Goal: Book appointment/travel/reservation

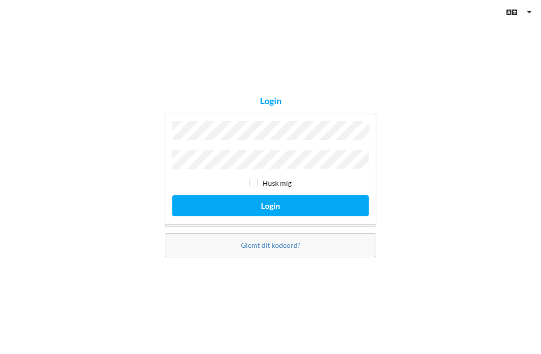
click at [318, 216] on button "Login" at bounding box center [270, 205] width 196 height 21
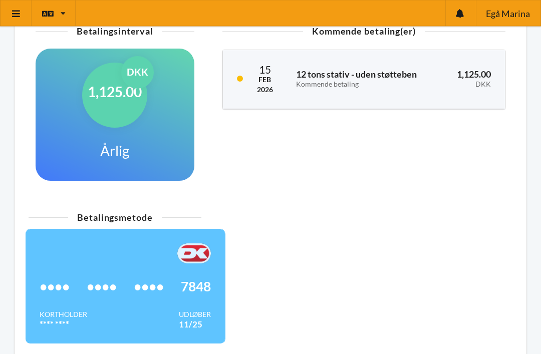
scroll to position [293, 0]
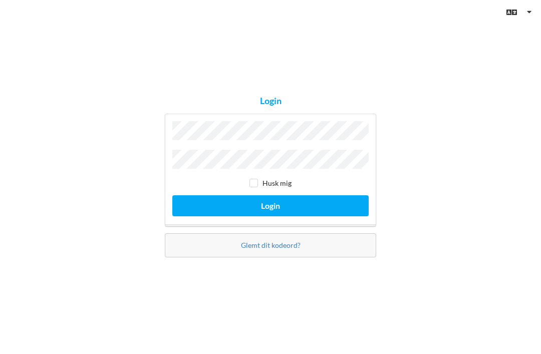
scroll to position [32, 0]
click at [270, 195] on button "Login" at bounding box center [270, 205] width 196 height 21
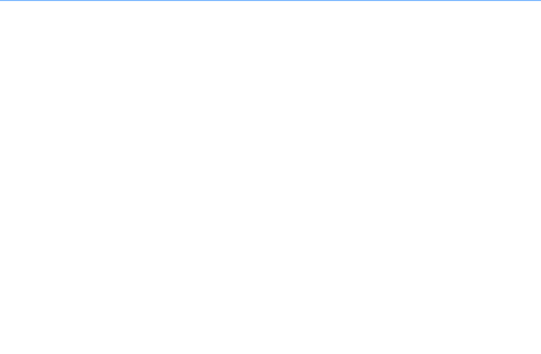
scroll to position [6, 0]
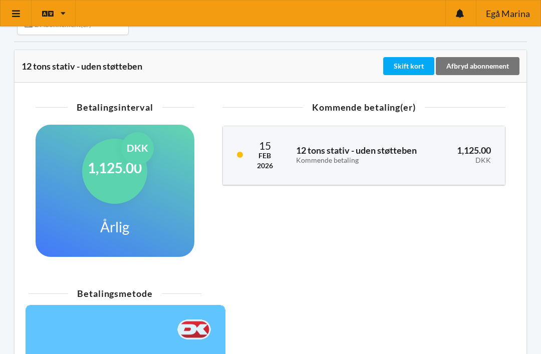
scroll to position [217, 0]
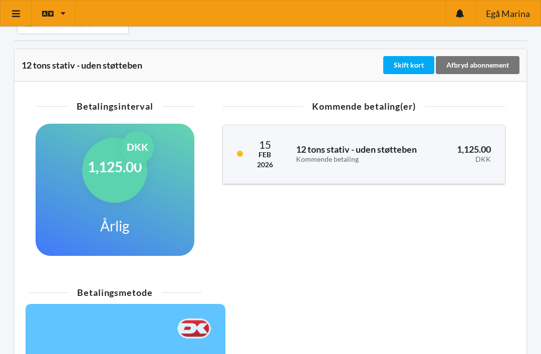
click at [408, 62] on div "Skift kort" at bounding box center [408, 66] width 51 height 18
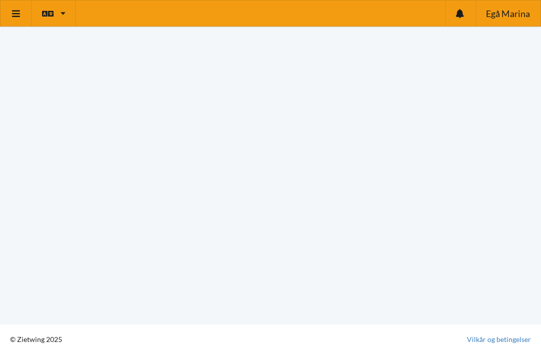
scroll to position [186, 0]
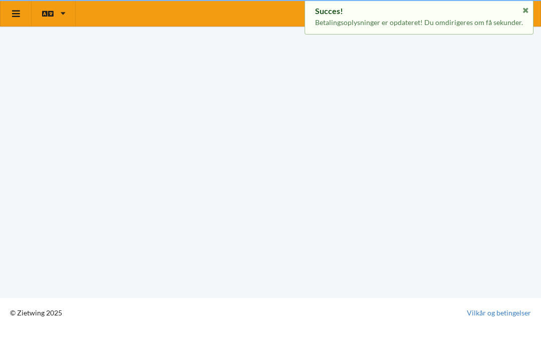
scroll to position [6, 0]
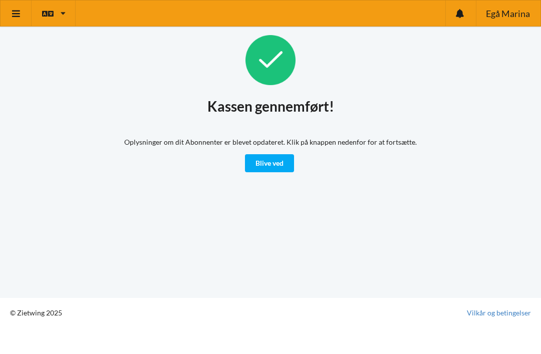
click at [282, 158] on link "Blive ved" at bounding box center [269, 163] width 49 height 18
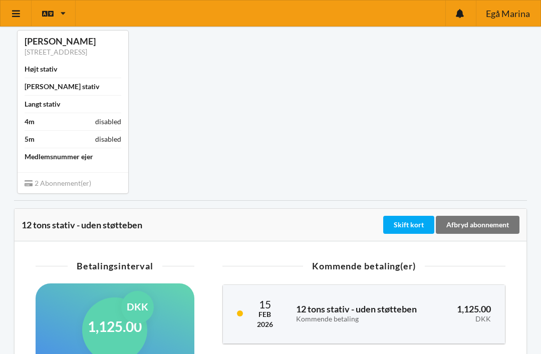
scroll to position [58, 0]
click at [13, 16] on icon at bounding box center [16, 13] width 11 height 9
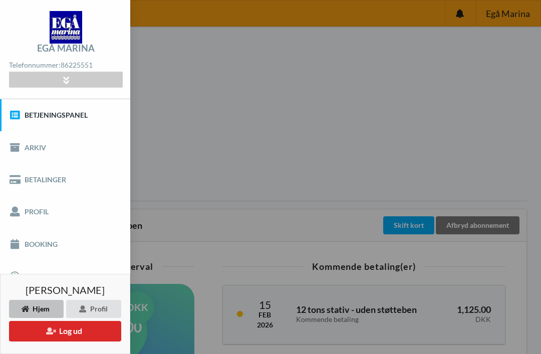
click at [24, 253] on link "Booking" at bounding box center [65, 244] width 130 height 32
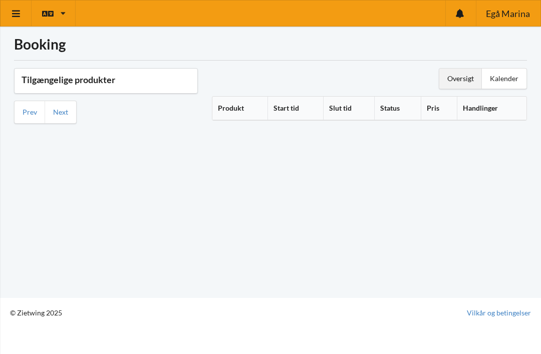
scroll to position [6, 0]
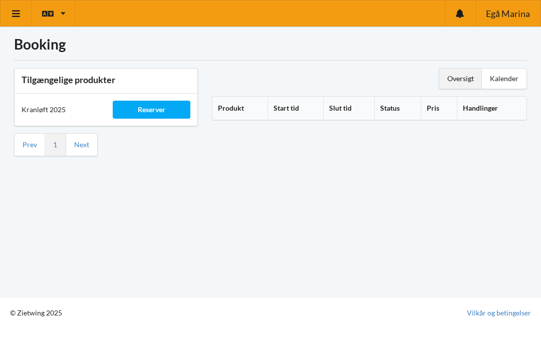
click at [454, 79] on div "Oversigt" at bounding box center [460, 79] width 43 height 20
click at [505, 76] on div "Kalender" at bounding box center [503, 79] width 45 height 20
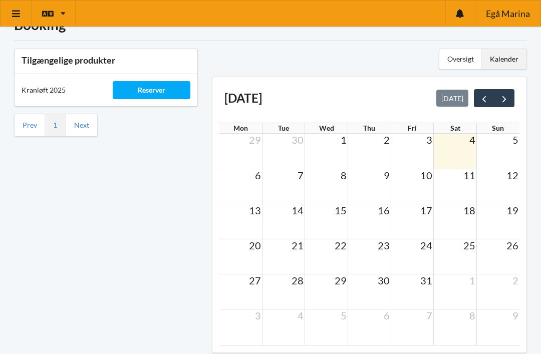
scroll to position [25, 0]
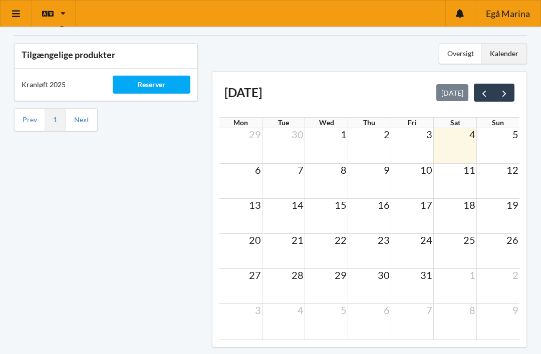
click at [507, 92] on span "next" at bounding box center [504, 93] width 11 height 11
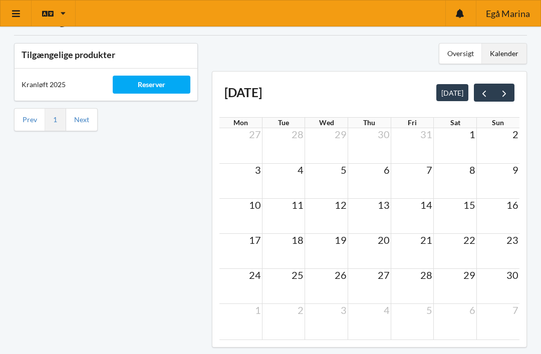
click at [512, 92] on button "next" at bounding box center [504, 93] width 21 height 18
click at [481, 95] on span "prev" at bounding box center [483, 93] width 11 height 11
click at [484, 95] on span "prev" at bounding box center [483, 93] width 11 height 11
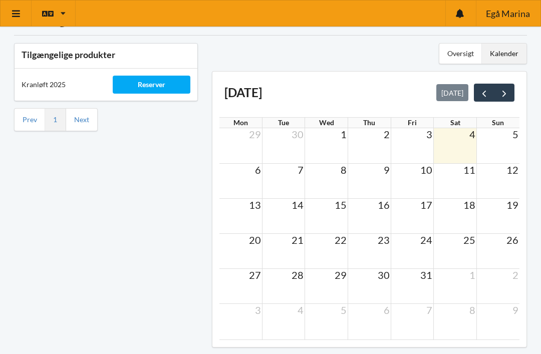
click at [251, 177] on td at bounding box center [240, 181] width 43 height 35
click at [237, 182] on td at bounding box center [240, 181] width 43 height 35
click at [296, 175] on div "6 7 8 9 10 11 12" at bounding box center [369, 170] width 300 height 14
click at [339, 180] on td at bounding box center [326, 181] width 43 height 35
click at [376, 185] on td at bounding box center [368, 181] width 43 height 35
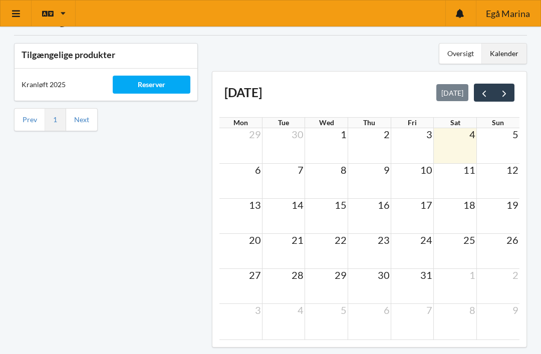
click at [412, 179] on td at bounding box center [411, 181] width 43 height 35
click at [450, 183] on td at bounding box center [454, 181] width 43 height 35
click at [463, 135] on td "4" at bounding box center [454, 134] width 43 height 12
click at [510, 177] on td at bounding box center [497, 181] width 43 height 35
click at [512, 49] on div "Kalender" at bounding box center [503, 54] width 45 height 20
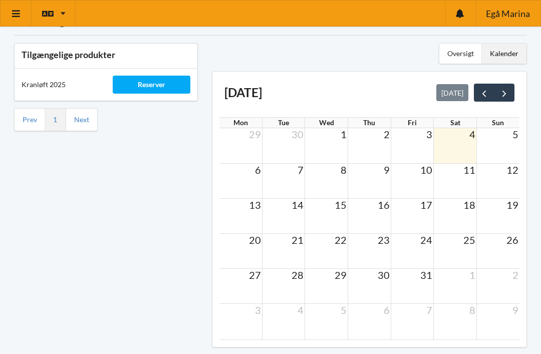
click at [501, 58] on div "Kalender" at bounding box center [503, 54] width 45 height 20
click at [453, 57] on div "Oversigt" at bounding box center [460, 54] width 43 height 20
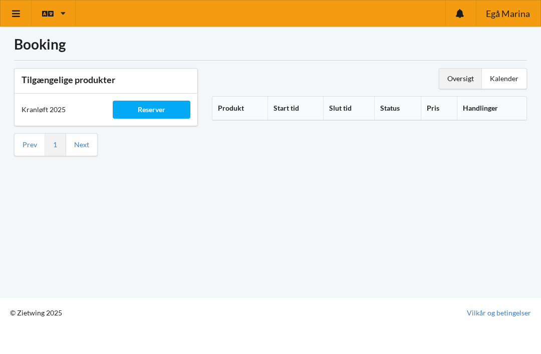
scroll to position [6, 0]
click at [161, 101] on div "Reserver" at bounding box center [151, 110] width 77 height 18
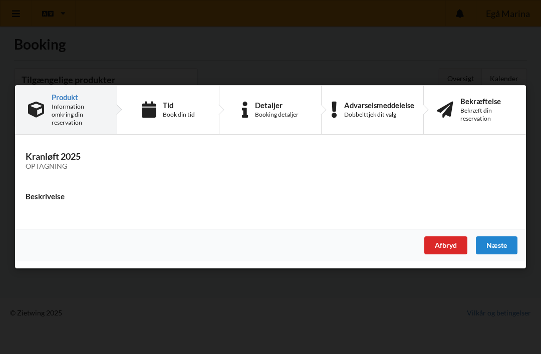
click at [500, 244] on div "Næste" at bounding box center [496, 246] width 42 height 18
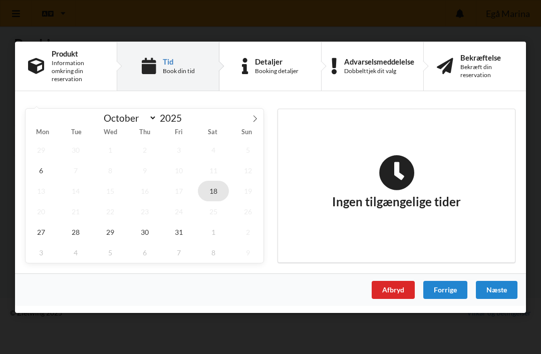
click at [220, 193] on span "18" at bounding box center [213, 190] width 31 height 21
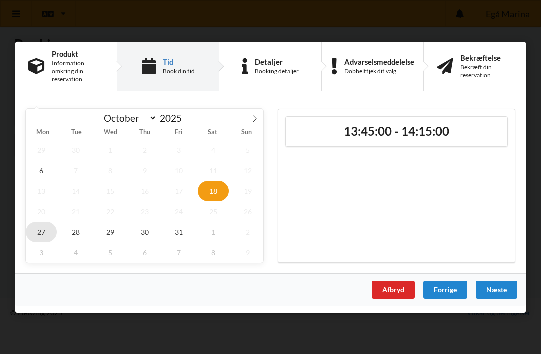
click at [39, 236] on span "27" at bounding box center [41, 231] width 31 height 21
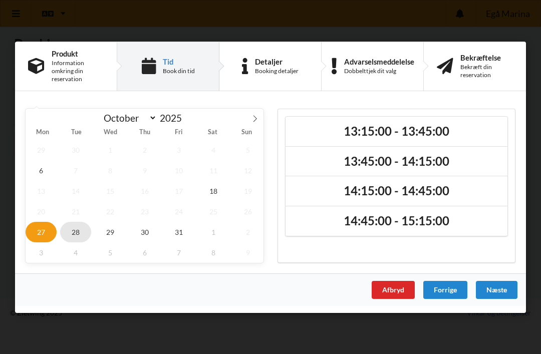
click at [76, 234] on span "28" at bounding box center [75, 231] width 31 height 21
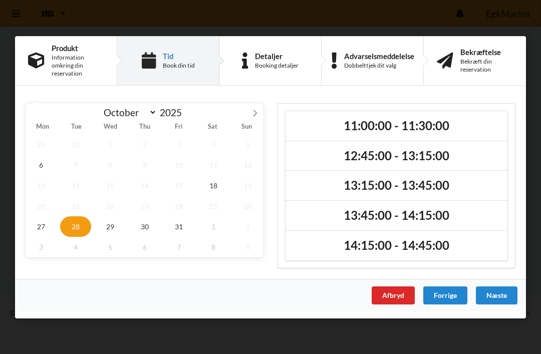
click at [398, 293] on div "Afbryd" at bounding box center [392, 295] width 43 height 18
